Goal: Task Accomplishment & Management: Manage account settings

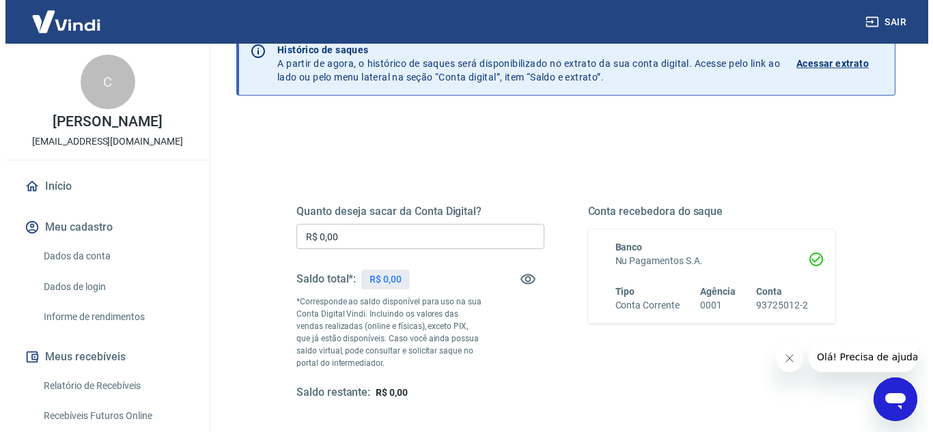
scroll to position [137, 0]
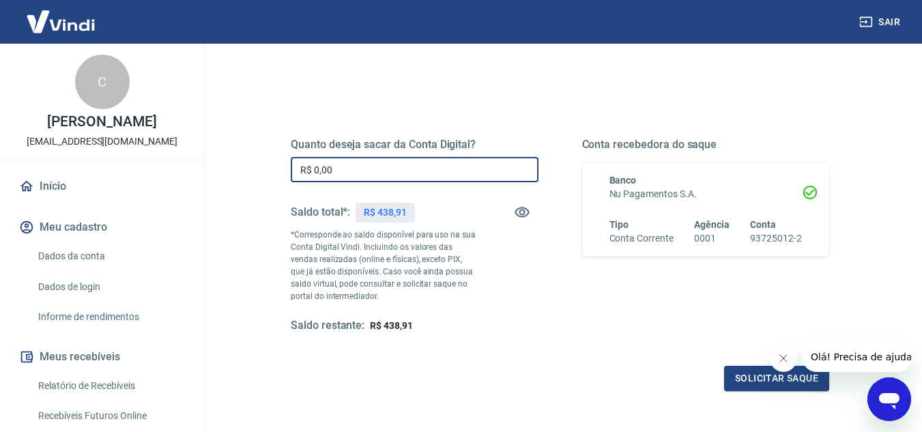
drag, startPoint x: 436, startPoint y: 168, endPoint x: 446, endPoint y: 162, distance: 11.6
click at [444, 165] on input "R$ 0,00" at bounding box center [415, 169] width 248 height 25
drag, startPoint x: 438, startPoint y: 159, endPoint x: 393, endPoint y: 167, distance: 45.7
click at [392, 167] on input "R$ 0,00" at bounding box center [415, 169] width 248 height 25
type input "R$ 400,00"
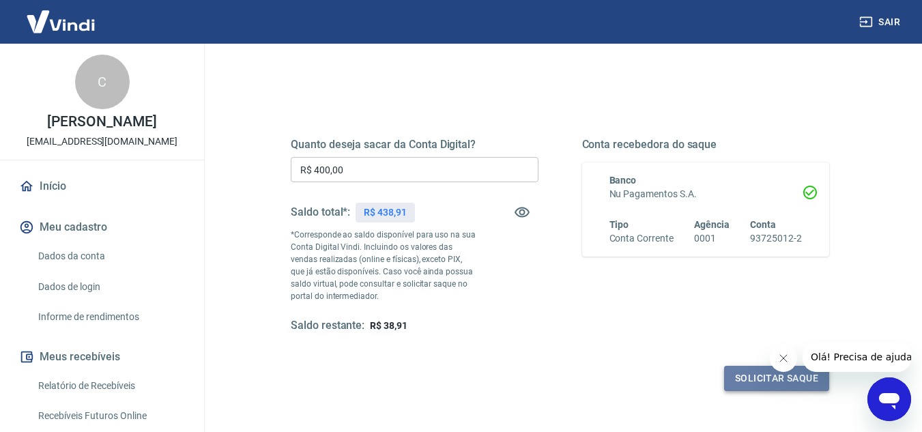
click at [753, 381] on button "Solicitar saque" at bounding box center [776, 378] width 105 height 25
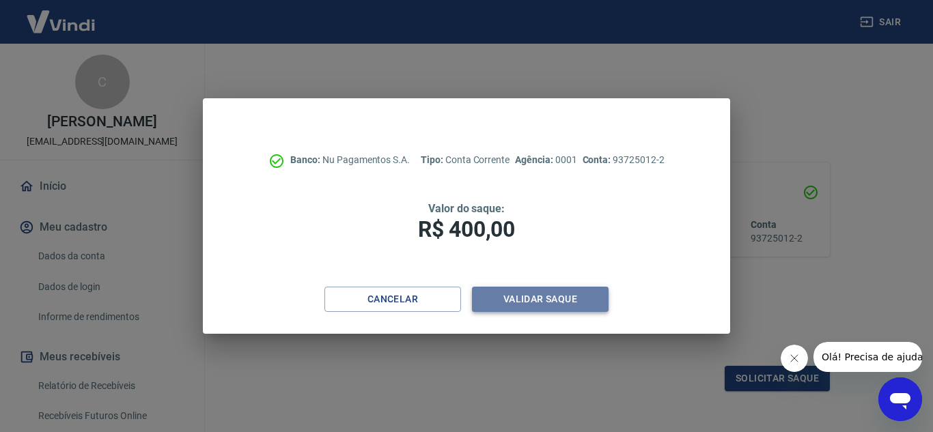
click at [538, 296] on button "Validar saque" at bounding box center [540, 299] width 137 height 25
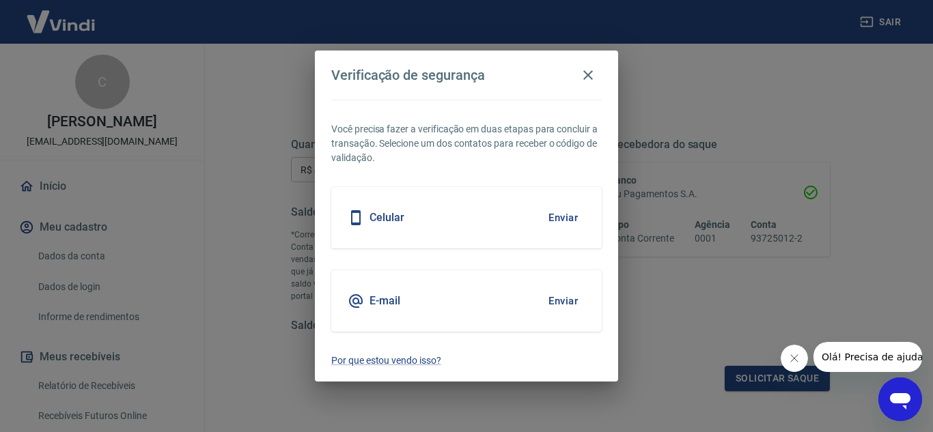
click at [530, 222] on div "Celular Enviar" at bounding box center [466, 217] width 270 height 61
click at [563, 218] on button "Enviar" at bounding box center [563, 217] width 44 height 29
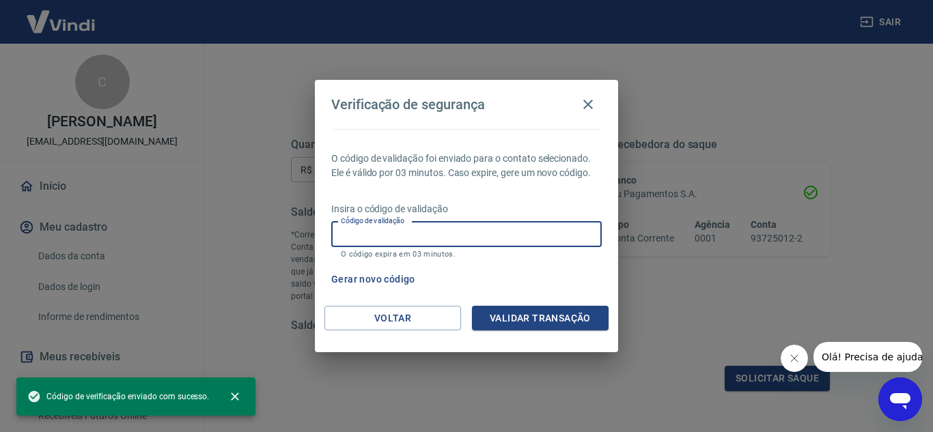
click at [496, 238] on input "Código de validação" at bounding box center [466, 234] width 270 height 25
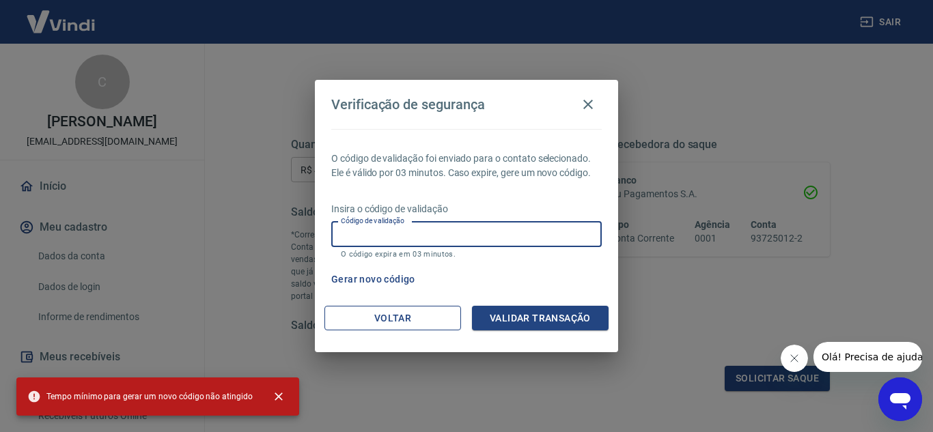
click at [384, 318] on button "Voltar" at bounding box center [392, 318] width 137 height 25
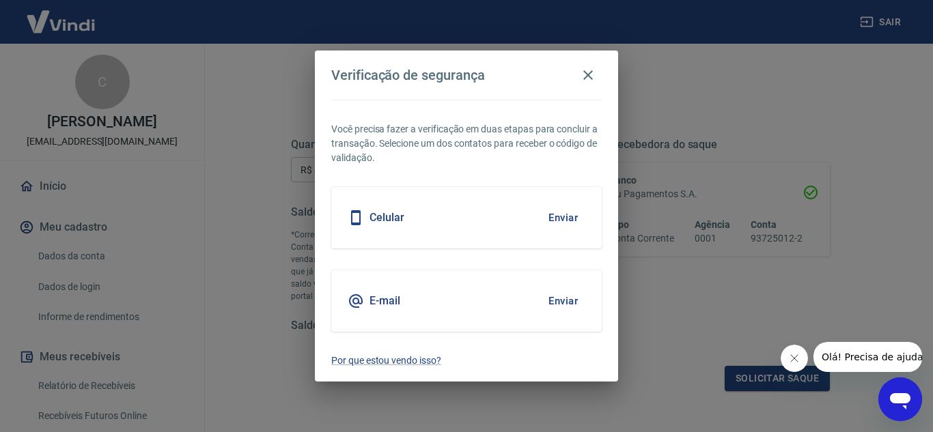
click at [461, 297] on div "E-mail Enviar" at bounding box center [466, 300] width 270 height 61
click at [566, 300] on button "Enviar" at bounding box center [563, 301] width 44 height 29
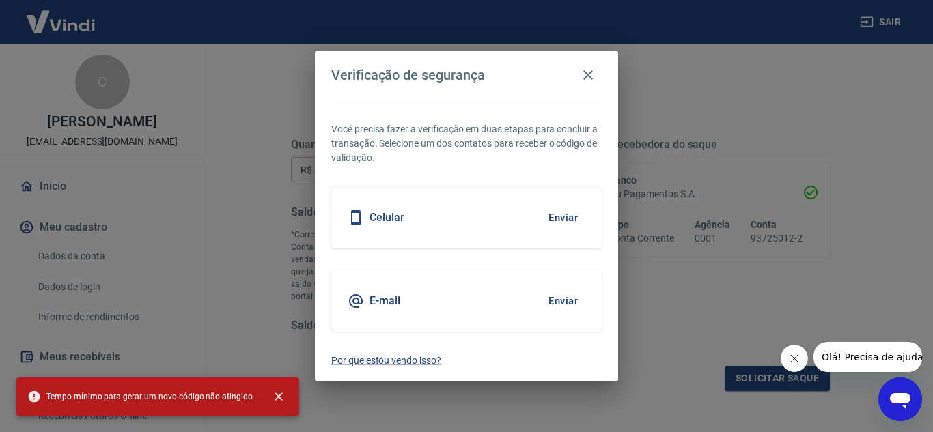
click at [563, 299] on button "Enviar" at bounding box center [563, 301] width 44 height 29
click at [588, 74] on icon "button" at bounding box center [588, 75] width 16 height 16
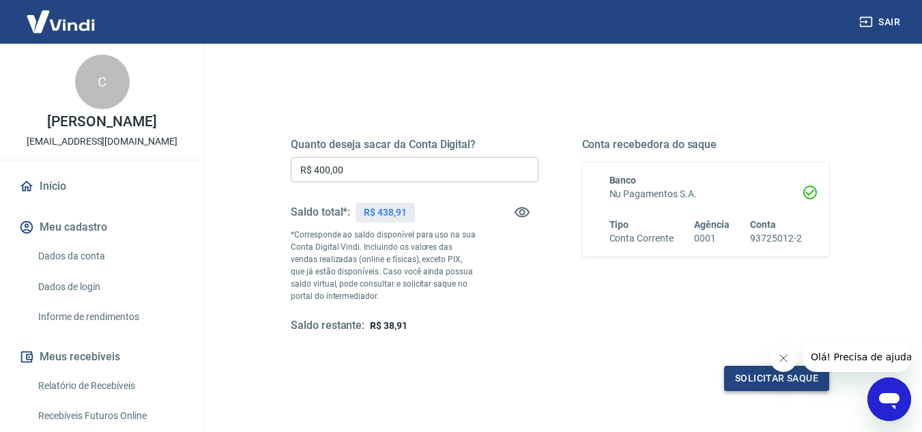
click at [737, 377] on button "Solicitar saque" at bounding box center [776, 378] width 105 height 25
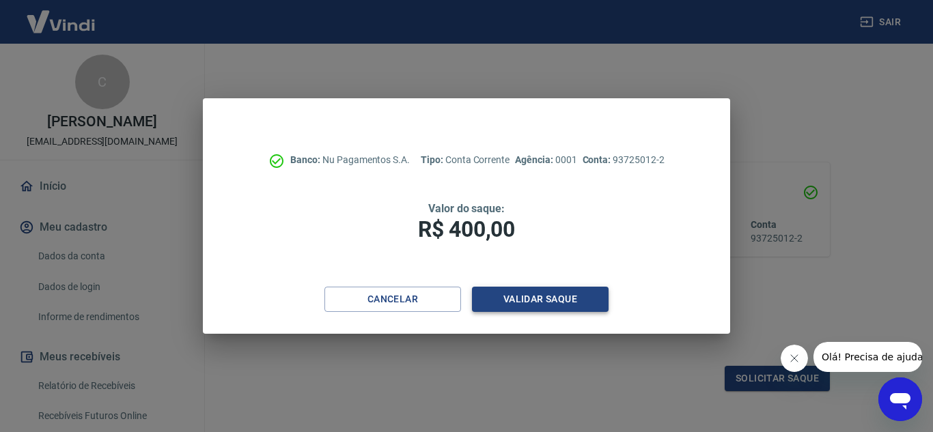
click at [567, 298] on button "Validar saque" at bounding box center [540, 299] width 137 height 25
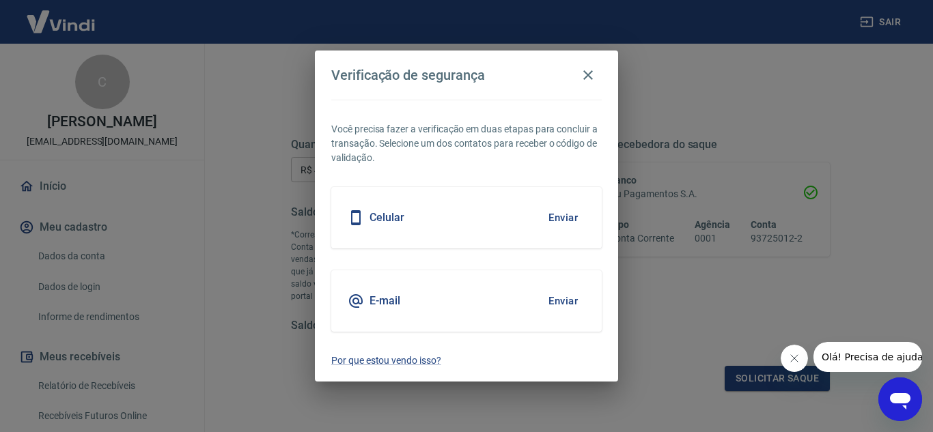
click at [568, 213] on button "Enviar" at bounding box center [563, 217] width 44 height 29
click at [589, 79] on icon "button" at bounding box center [588, 75] width 16 height 16
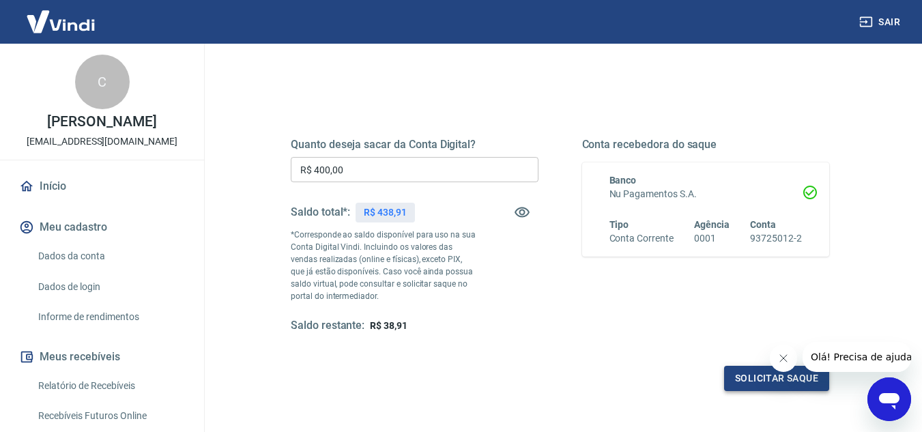
click at [746, 379] on button "Solicitar saque" at bounding box center [776, 378] width 105 height 25
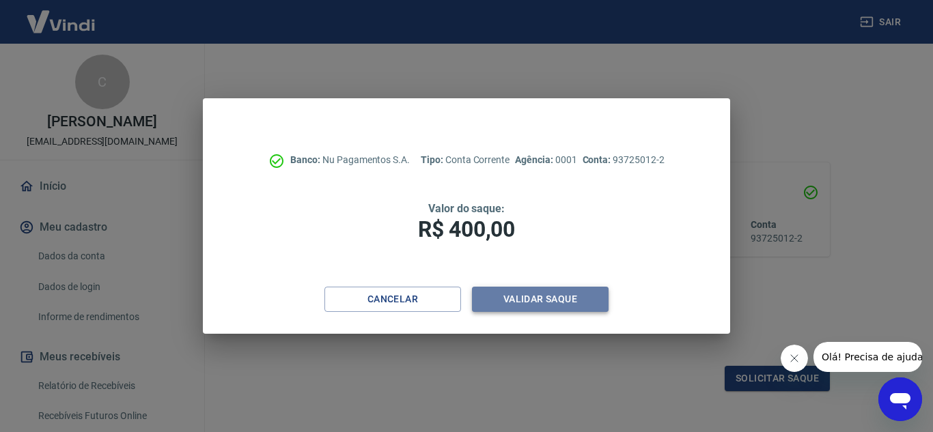
click at [558, 296] on button "Validar saque" at bounding box center [540, 299] width 137 height 25
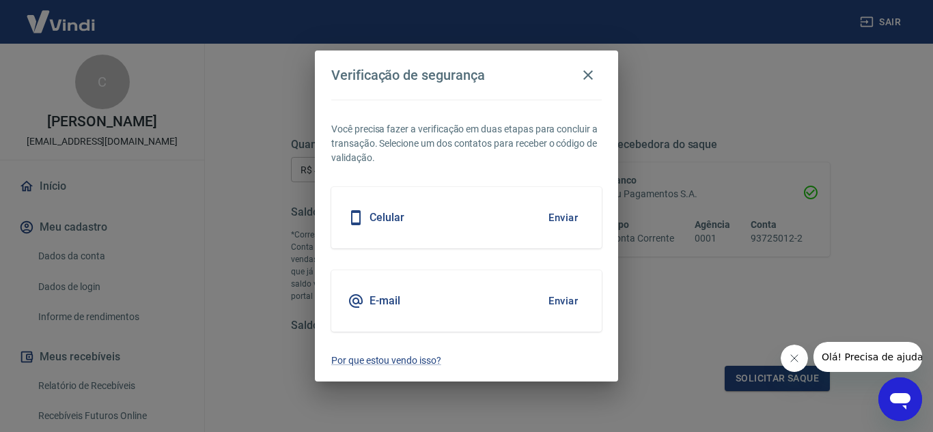
click at [567, 215] on button "Enviar" at bounding box center [563, 217] width 44 height 29
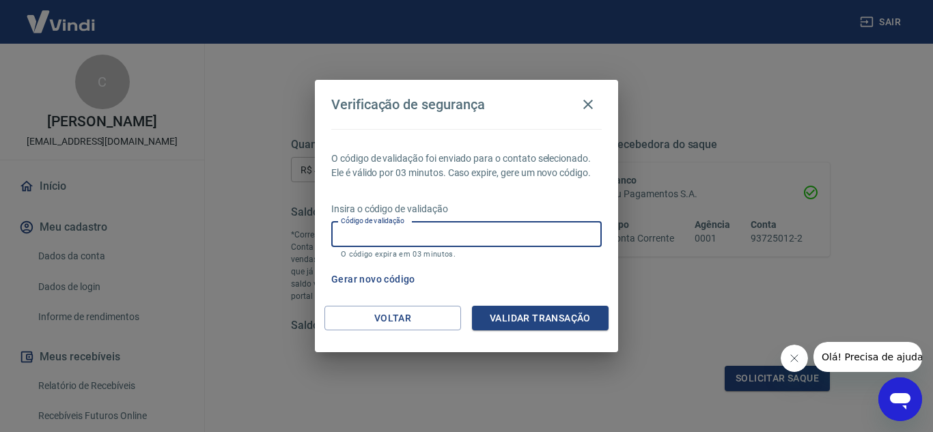
click at [475, 237] on input "Código de validação" at bounding box center [466, 234] width 270 height 25
type input "724085"
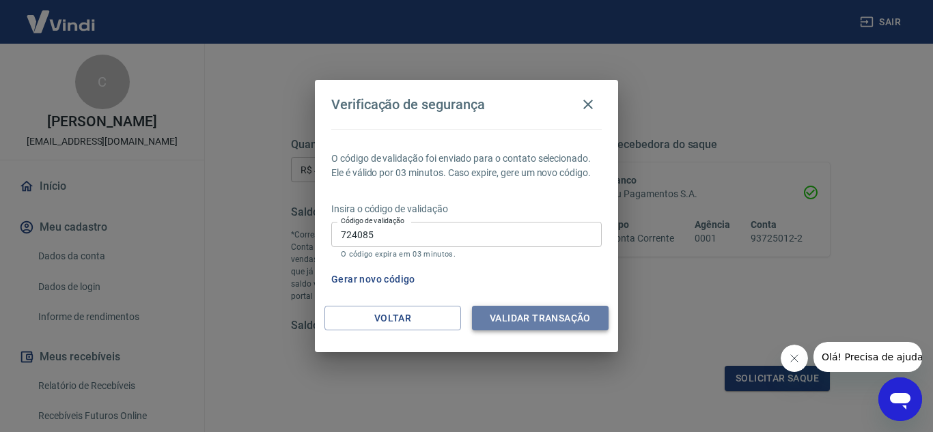
click at [524, 315] on button "Validar transação" at bounding box center [540, 318] width 137 height 25
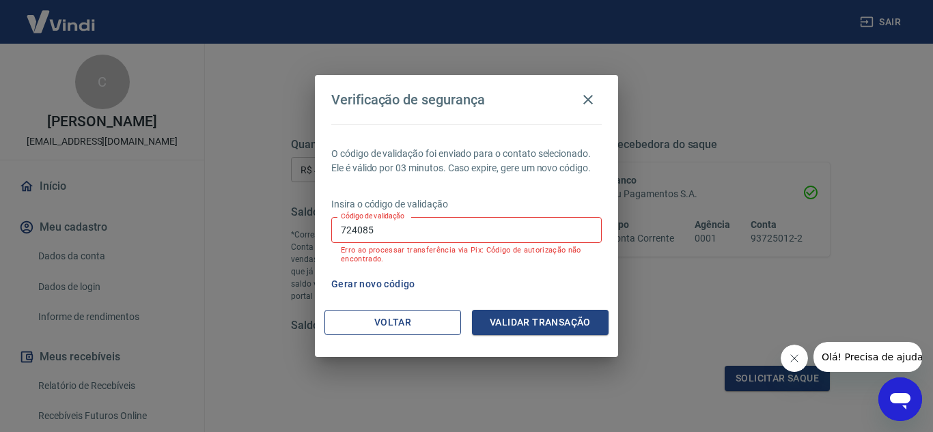
click at [414, 330] on button "Voltar" at bounding box center [392, 322] width 137 height 25
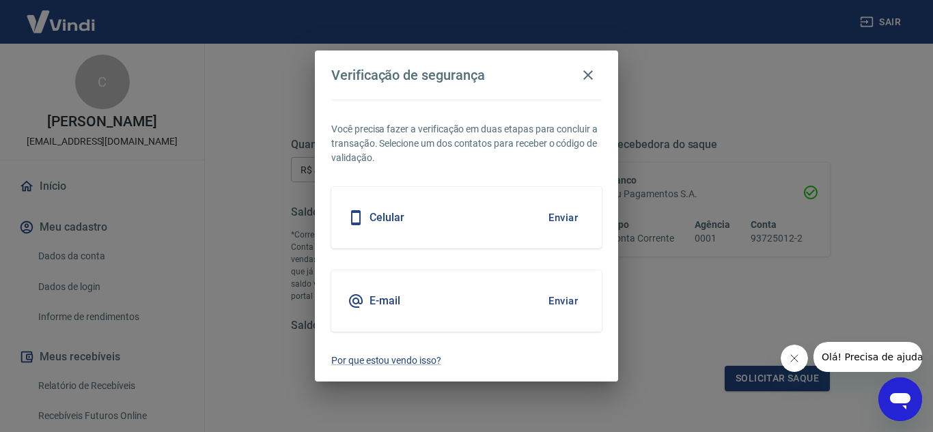
click at [562, 302] on button "Enviar" at bounding box center [563, 301] width 44 height 29
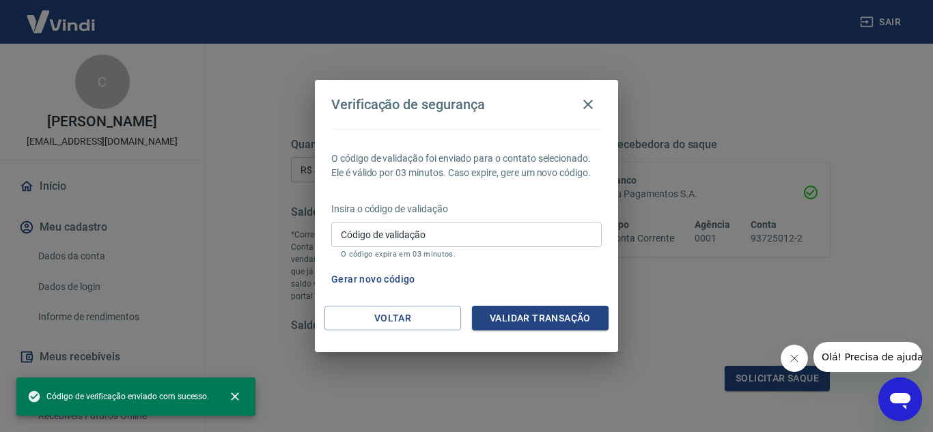
click at [461, 227] on input "Código de validação" at bounding box center [466, 234] width 270 height 25
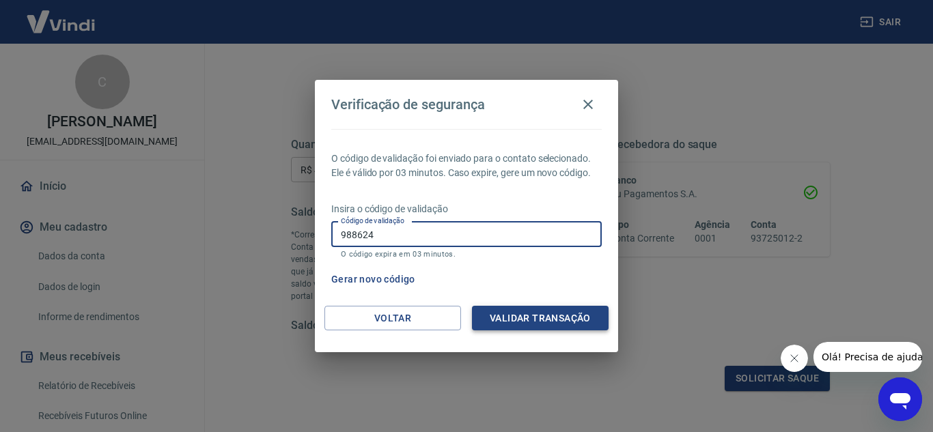
type input "988624"
click at [517, 316] on button "Validar transação" at bounding box center [540, 318] width 137 height 25
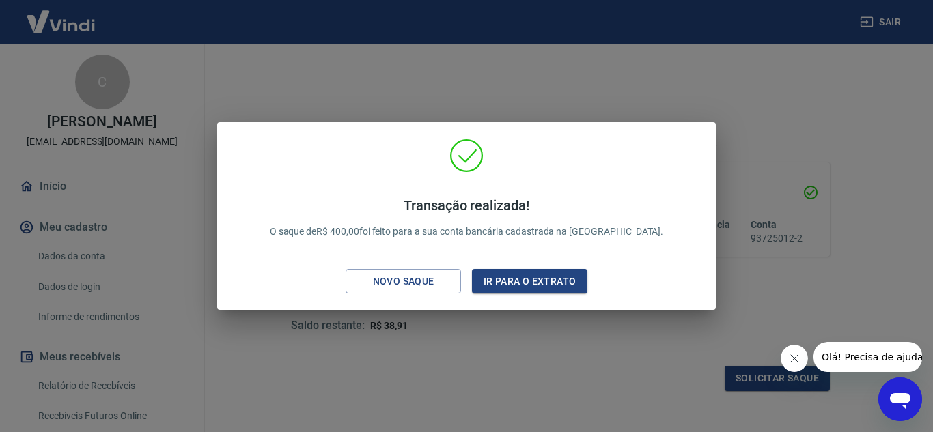
click at [773, 111] on div "Transação realizada! O saque de R$ 400,00 foi feito para a sua conta bancária c…" at bounding box center [466, 216] width 933 height 432
